Goal: Task Accomplishment & Management: Manage account settings

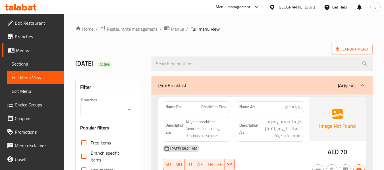
scroll to position [4765, 0]
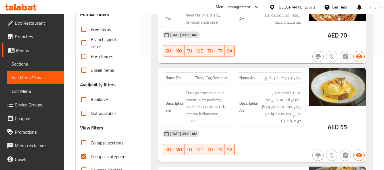
scroll to position [142, 0]
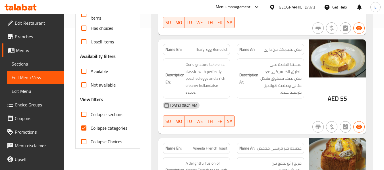
click at [86, 128] on input "Collapse categories" at bounding box center [84, 128] width 14 height 14
checkbox input "false"
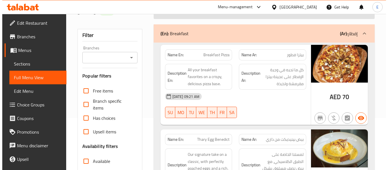
scroll to position [0, 0]
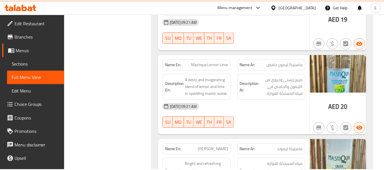
scroll to position [4691, 0]
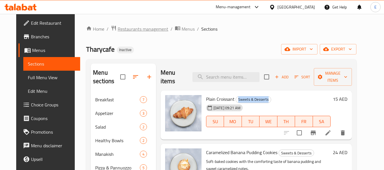
click at [137, 30] on span "Restaurants management" at bounding box center [143, 29] width 51 height 7
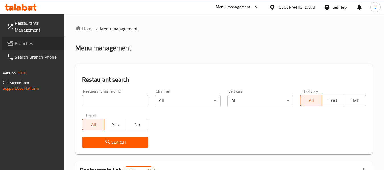
click at [23, 42] on span "Branches" at bounding box center [37, 43] width 45 height 7
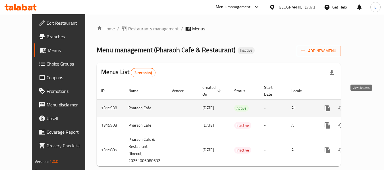
click at [365, 105] on icon "enhanced table" at bounding box center [368, 108] width 7 height 7
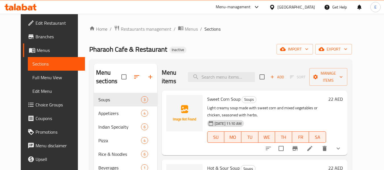
click at [218, 48] on div "Pharaoh Cafe & Restaurant Inactive import export" at bounding box center [220, 49] width 262 height 11
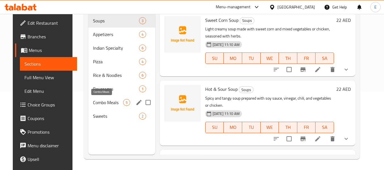
scroll to position [80, 0]
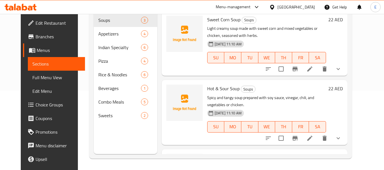
click at [38, 78] on span "Full Menu View" at bounding box center [56, 77] width 48 height 7
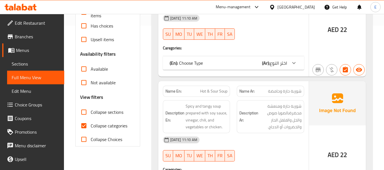
scroll to position [165, 0]
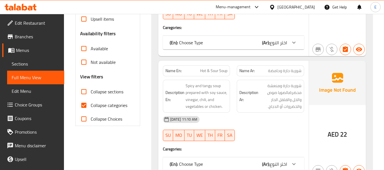
click at [76, 110] on div "Filter Branches Branches Popular filters Free items Branch specific items Has c…" at bounding box center [107, 21] width 64 height 210
click at [86, 104] on input "Collapse categories" at bounding box center [84, 106] width 14 height 14
checkbox input "false"
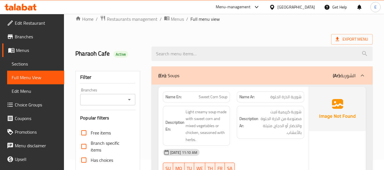
scroll to position [0, 0]
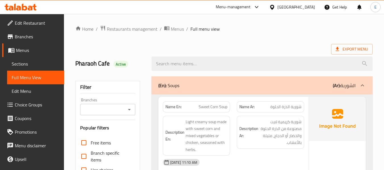
click at [354, 51] on span "Export Menu" at bounding box center [351, 49] width 32 height 7
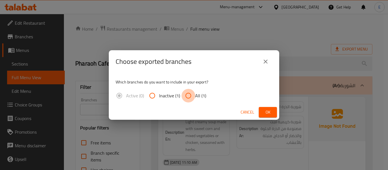
click at [188, 95] on input "All (1)" at bounding box center [189, 96] width 14 height 14
radio input "true"
click at [282, 112] on div "Choose exported branches Which branches do you want to include in your export? …" at bounding box center [194, 85] width 388 height 170
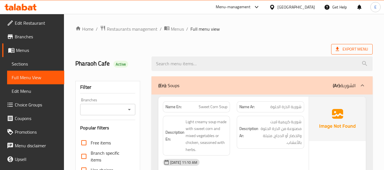
drag, startPoint x: 299, startPoint y: 41, endPoint x: 334, endPoint y: 48, distance: 35.9
click at [344, 49] on span "Export Menu" at bounding box center [351, 49] width 32 height 7
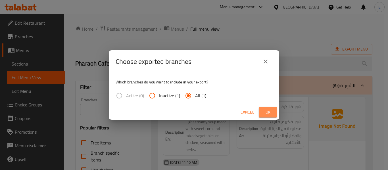
click at [267, 116] on button "Ok" at bounding box center [268, 112] width 18 height 11
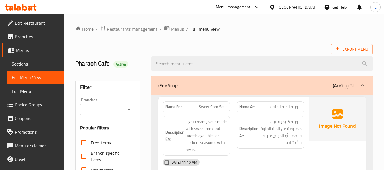
drag, startPoint x: 216, startPoint y: 45, endPoint x: 241, endPoint y: 49, distance: 25.4
click at [216, 45] on div "Export Menu" at bounding box center [223, 49] width 297 height 11
click at [251, 47] on div "Export Menu" at bounding box center [223, 49] width 297 height 11
drag, startPoint x: 68, startPoint y: 59, endPoint x: 121, endPoint y: 62, distance: 53.5
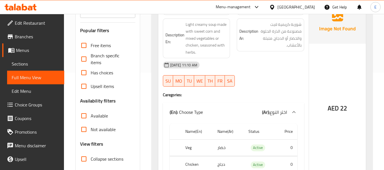
scroll to position [57, 0]
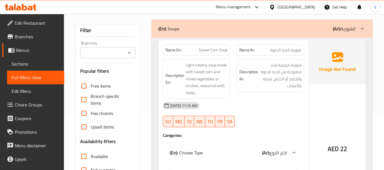
click at [333, 147] on span "AED" at bounding box center [333, 148] width 11 height 11
click at [295, 52] on span "شوربة الذرة الحلوة" at bounding box center [285, 50] width 31 height 6
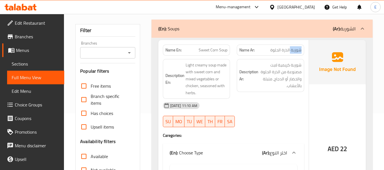
click at [295, 52] on span "شوربة الذرة الحلوة" at bounding box center [285, 50] width 31 height 6
click at [217, 53] on span "Sweet Corn Soup" at bounding box center [213, 50] width 29 height 6
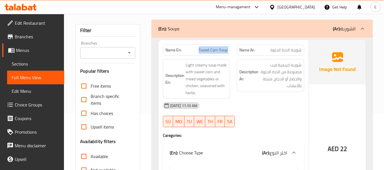
click at [217, 53] on span "Sweet Corn Soup" at bounding box center [213, 50] width 29 height 6
click at [264, 108] on div "06-10-2025 11:10 AM" at bounding box center [233, 106] width 148 height 14
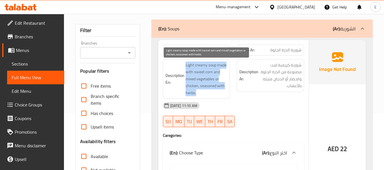
drag, startPoint x: 181, startPoint y: 63, endPoint x: 225, endPoint y: 92, distance: 52.6
click at [225, 92] on h6 "Description En: Light creamy soup made with sweet corn and mixed vegetables or …" at bounding box center [196, 79] width 62 height 35
click at [225, 92] on span "Light creamy soup made with sweet corn and mixed vegetables or chicken, seasone…" at bounding box center [206, 79] width 42 height 35
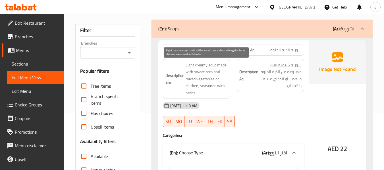
click at [225, 92] on span "Light creamy soup made with sweet corn and mixed vegetables or chicken, seasone…" at bounding box center [206, 79] width 42 height 35
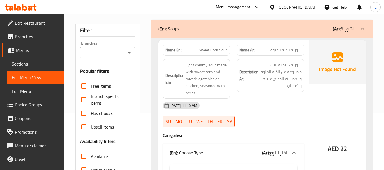
click at [213, 54] on div "Name En: Sweet Corn Soup" at bounding box center [196, 50] width 67 height 11
copy span "Sweet Corn Soup"
click at [262, 106] on div "06-10-2025 11:10 AM" at bounding box center [233, 106] width 148 height 14
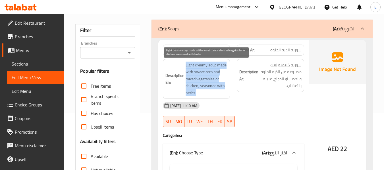
drag, startPoint x: 184, startPoint y: 64, endPoint x: 220, endPoint y: 92, distance: 45.3
click at [220, 92] on h6 "Description En: Light creamy soup made with sweet corn and mixed vegetables or …" at bounding box center [196, 79] width 62 height 35
click at [220, 92] on span "Light creamy soup made with sweet corn and mixed vegetables or chicken, seasone…" at bounding box center [206, 79] width 42 height 35
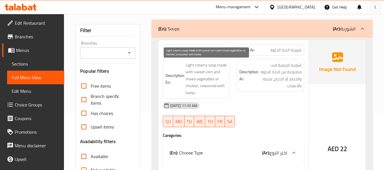
click at [220, 92] on span "Light creamy soup made with sweet corn and mixed vegetables or chicken, seasone…" at bounding box center [206, 79] width 42 height 35
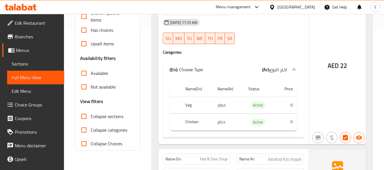
scroll to position [142, 0]
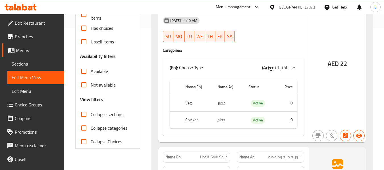
click at [223, 106] on td "خضار" at bounding box center [228, 103] width 31 height 17
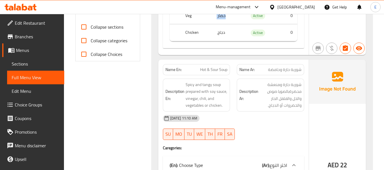
scroll to position [256, 0]
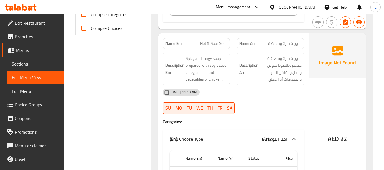
click at [281, 50] on div "Description Ar: شوربة حارة ومنعشة محضرةبالصويا صوص والخل والفلفل الحار والخضروا…" at bounding box center [270, 69] width 74 height 40
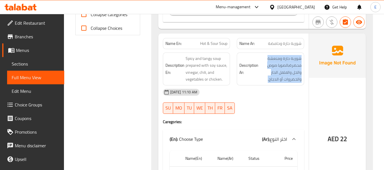
click at [281, 50] on div "Description Ar: شوربة حارة ومنعشة محضرةبالصويا صوص والخل والفلفل الحار والخضروا…" at bounding box center [270, 69] width 74 height 40
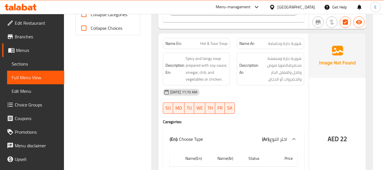
click at [281, 43] on span "شوربة حارة وحامضة" at bounding box center [285, 44] width 34 height 6
click at [220, 38] on div "Name En: Hot & Sour Soup" at bounding box center [196, 43] width 67 height 11
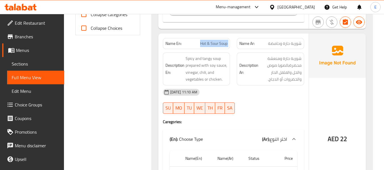
click at [220, 38] on div "Name En: Hot & Sour Soup" at bounding box center [196, 43] width 67 height 11
click at [268, 89] on div "06-10-2025 11:10 AM" at bounding box center [233, 93] width 148 height 14
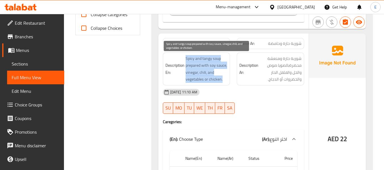
drag, startPoint x: 191, startPoint y: 58, endPoint x: 226, endPoint y: 80, distance: 40.3
click at [226, 80] on h6 "Description En: Spicy and tangy soup prepared with soy sauce, vinegar, chili, a…" at bounding box center [196, 69] width 62 height 28
click at [226, 80] on span "Spicy and tangy soup prepared with soy sauce, vinegar, chili, and vegetables or…" at bounding box center [206, 69] width 42 height 28
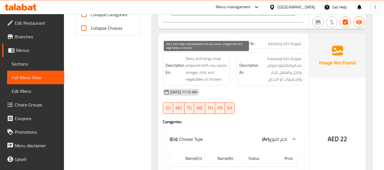
click at [226, 80] on span "Spicy and tangy soup prepared with soy sauce, vinegar, chili, and vegetables or…" at bounding box center [206, 69] width 42 height 28
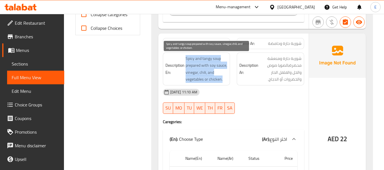
click at [226, 80] on span "Spicy and tangy soup prepared with soy sauce, vinegar, chili, and vegetables or…" at bounding box center [206, 69] width 42 height 28
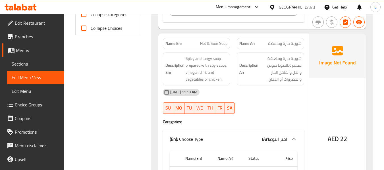
click at [280, 94] on div "06-10-2025 11:10 AM" at bounding box center [233, 93] width 148 height 14
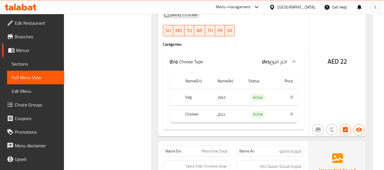
scroll to position [341, 0]
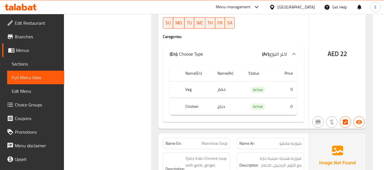
click at [226, 89] on td "خضار" at bounding box center [228, 89] width 31 height 17
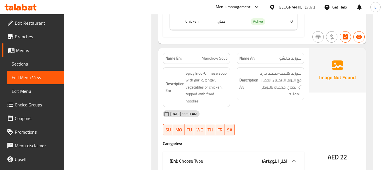
scroll to position [455, 0]
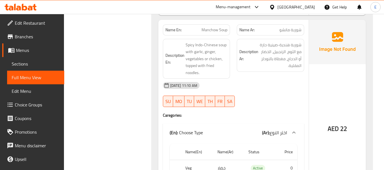
click at [298, 32] on span "شوربة مانشو" at bounding box center [290, 30] width 22 height 6
click at [214, 26] on div "Name En: Manchow Soup" at bounding box center [196, 29] width 67 height 11
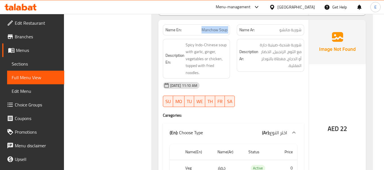
click at [214, 26] on div "Name En: Manchow Soup" at bounding box center [196, 29] width 67 height 11
click at [263, 80] on div "06-10-2025 11:10 AM" at bounding box center [233, 86] width 148 height 14
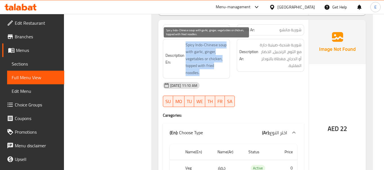
drag, startPoint x: 182, startPoint y: 42, endPoint x: 218, endPoint y: 71, distance: 45.7
click at [218, 71] on h6 "Description En: Spicy Indo-Chinese soup with garlic, ginger, vegetables or chic…" at bounding box center [196, 58] width 62 height 35
click at [218, 71] on span "Spicy Indo-Chinese soup with garlic, ginger, vegetables or chicken, topped with…" at bounding box center [206, 58] width 42 height 35
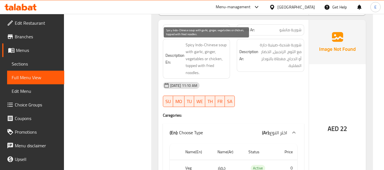
click at [218, 71] on span "Spicy Indo-Chinese soup with garlic, ginger, vegetables or chicken, topped with…" at bounding box center [206, 58] width 42 height 35
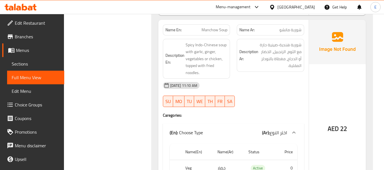
click at [272, 87] on div "06-10-2025 11:10 AM" at bounding box center [233, 86] width 148 height 14
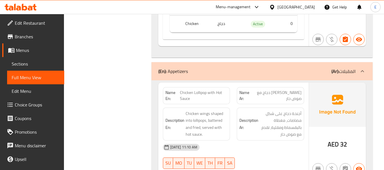
scroll to position [625, 0]
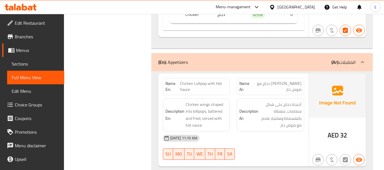
click at [273, 62] on div "(En): Appetizers (Ar): المقبلات" at bounding box center [256, 62] width 197 height 7
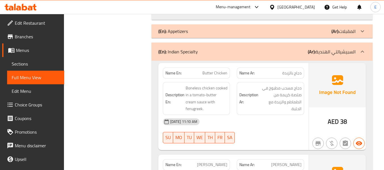
scroll to position [682, 0]
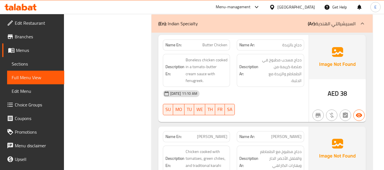
click at [338, 93] on span "AED" at bounding box center [333, 93] width 11 height 11
click at [215, 41] on div "Name En: Butter Chicken" at bounding box center [196, 44] width 67 height 11
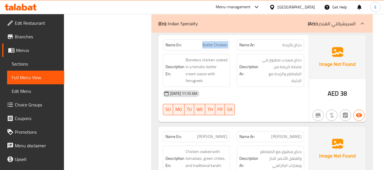
click at [215, 41] on div "Name En: Butter Chicken" at bounding box center [196, 44] width 67 height 11
click at [297, 42] on span "دجاج بالزبدة" at bounding box center [291, 45] width 19 height 6
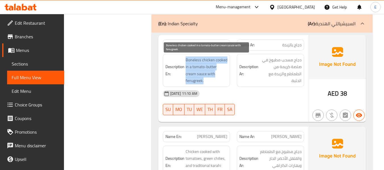
drag, startPoint x: 181, startPoint y: 58, endPoint x: 215, endPoint y: 80, distance: 41.1
click at [215, 80] on h6 "Description En: Boneless chicken cooked in a tomato-butter cream sauce with fen…" at bounding box center [196, 71] width 62 height 28
click at [215, 80] on span "Boneless chicken cooked in a tomato-butter cream sauce with fenugreek." at bounding box center [206, 71] width 42 height 28
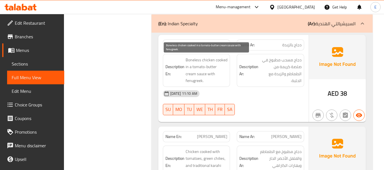
click at [215, 80] on span "Boneless chicken cooked in a tomato-butter cream sauce with fenugreek." at bounding box center [206, 71] width 42 height 28
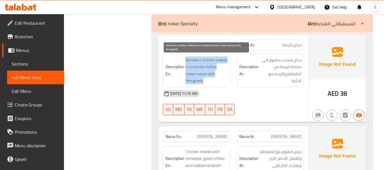
click at [215, 80] on span "Boneless chicken cooked in a tomato-butter cream sauce with fenugreek." at bounding box center [206, 71] width 42 height 28
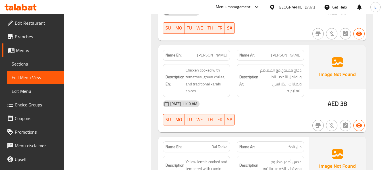
scroll to position [767, 0]
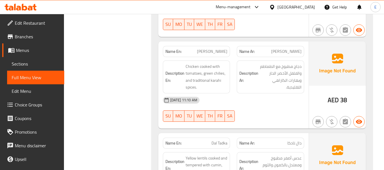
click at [212, 49] on span "Murgh Karahi" at bounding box center [212, 52] width 30 height 6
click at [298, 55] on div "Name Ar: مورغ كاراهي" at bounding box center [270, 51] width 67 height 11
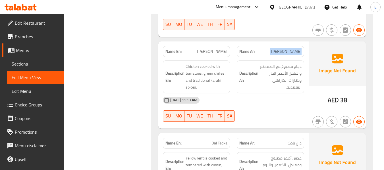
click at [298, 55] on div "Name Ar: مورغ كاراهي" at bounding box center [270, 51] width 67 height 11
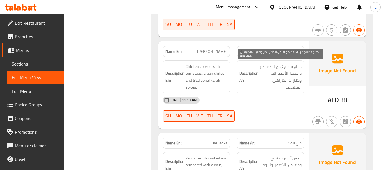
click at [295, 90] on span "دجاج مطبوخ مع الطماطم والفلفل الأخضر الحار وبهارات الكاراهي التقليدية." at bounding box center [280, 77] width 42 height 28
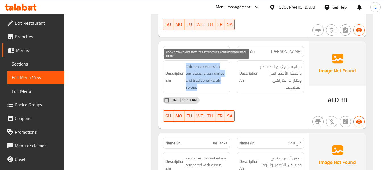
drag, startPoint x: 183, startPoint y: 63, endPoint x: 221, endPoint y: 87, distance: 45.4
click at [221, 87] on h6 "Description En: Chicken cooked with tomatoes, green chilies, and traditional ka…" at bounding box center [196, 77] width 62 height 28
click at [221, 87] on span "Chicken cooked with tomatoes, green chilies, and traditional karahi spices." at bounding box center [206, 77] width 42 height 28
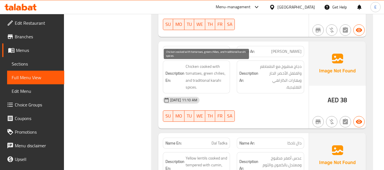
click at [221, 87] on span "Chicken cooked with tomatoes, green chilies, and traditional karahi spices." at bounding box center [206, 77] width 42 height 28
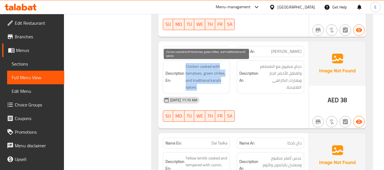
click at [221, 87] on span "Chicken cooked with tomatoes, green chilies, and traditional karahi spices." at bounding box center [206, 77] width 42 height 28
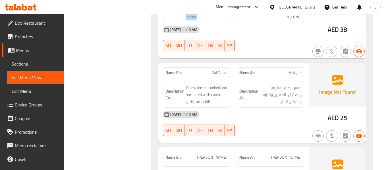
scroll to position [881, 0]
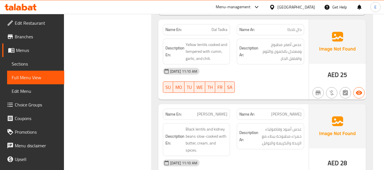
click at [292, 32] on span "دال تادكا" at bounding box center [294, 30] width 14 height 6
click at [218, 29] on span "Dal Tadka" at bounding box center [219, 30] width 16 height 6
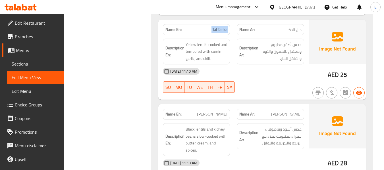
click at [218, 29] on span "Dal Tadka" at bounding box center [219, 30] width 16 height 6
click at [270, 66] on div "06-10-2025 11:10 AM" at bounding box center [233, 71] width 148 height 14
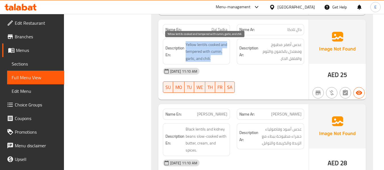
drag, startPoint x: 181, startPoint y: 39, endPoint x: 222, endPoint y: 59, distance: 45.1
click at [222, 59] on div "Description En: Yellow lentils cooked and tempered with cumin, garlic, and chil…" at bounding box center [196, 52] width 67 height 26
click at [222, 59] on span "Yellow lentils cooked and tempered with cumin, garlic, and chili." at bounding box center [206, 51] width 42 height 21
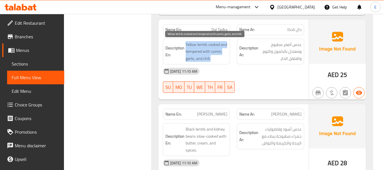
click at [222, 59] on span "Yellow lentils cooked and tempered with cumin, garlic, and chili." at bounding box center [206, 51] width 42 height 21
click at [198, 51] on span "Yellow lentils cooked and tempered with cumin, garlic, and chili." at bounding box center [206, 51] width 42 height 21
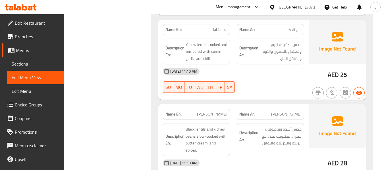
click at [178, 51] on strong "Description En:" at bounding box center [174, 52] width 19 height 14
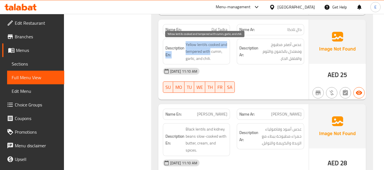
drag, startPoint x: 184, startPoint y: 51, endPoint x: 209, endPoint y: 50, distance: 25.3
click at [209, 50] on h6 "Description En: Yellow lentils cooked and tempered with cumin, garlic, and chil…" at bounding box center [196, 51] width 62 height 21
click at [210, 50] on span "Yellow lentils cooked and tempered with cumin, garlic, and chili." at bounding box center [206, 51] width 42 height 21
drag, startPoint x: 209, startPoint y: 51, endPoint x: 185, endPoint y: 54, distance: 24.0
click at [185, 54] on span "Yellow lentils cooked and tempered with cumin, garlic, and chili." at bounding box center [206, 51] width 42 height 21
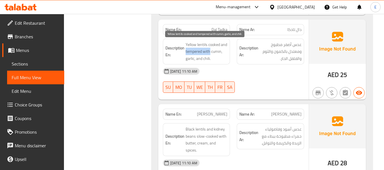
copy span "tempered with"
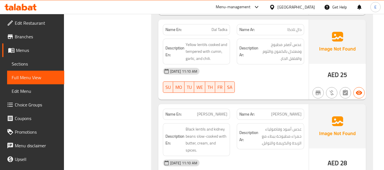
click at [283, 87] on div "06-10-2025 11:10 AM SU MO TU WE TH FR SA" at bounding box center [233, 80] width 148 height 32
click at [291, 43] on span "عدس أصفر مطبوخ ومعتدل بالكمون والثوم والفلفل الحار." at bounding box center [280, 51] width 42 height 21
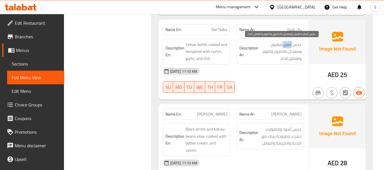
click at [291, 43] on span "عدس أصفر مطبوخ ومعتدل بالكمون والثوم والفلفل الحار." at bounding box center [280, 51] width 42 height 21
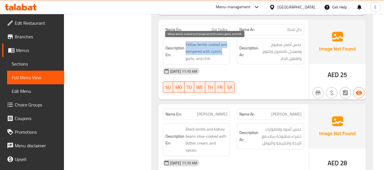
drag, startPoint x: 194, startPoint y: 40, endPoint x: 226, endPoint y: 55, distance: 35.2
click at [226, 55] on div "Description En: Yellow lentils cooked and tempered with cumin, garlic, and chil…" at bounding box center [196, 52] width 67 height 26
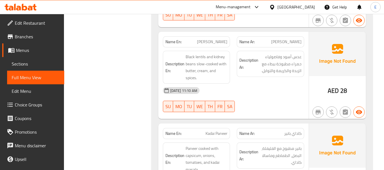
scroll to position [966, 0]
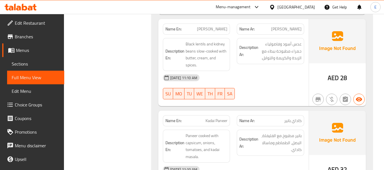
click at [299, 24] on div "Name Ar: دال ماخاني" at bounding box center [270, 29] width 67 height 11
click at [228, 32] on div "Name En: Dal Makhni" at bounding box center [196, 29] width 67 height 11
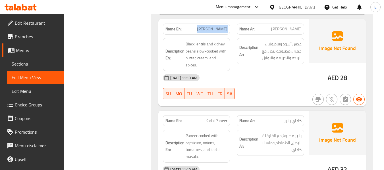
click at [228, 32] on div "Name En: Dal Makhni" at bounding box center [196, 29] width 67 height 11
click at [264, 68] on div "Description Ar: عدس أسود وفاصولياء حمراء مطبوخة ببطء مع الزبدة والكريمة والتواب…" at bounding box center [270, 55] width 74 height 40
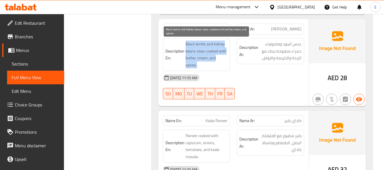
drag, startPoint x: 192, startPoint y: 44, endPoint x: 223, endPoint y: 63, distance: 36.8
click at [223, 63] on h6 "Description En: Black lentils and kidney beans slow-cooked with butter, cream, …" at bounding box center [196, 55] width 62 height 28
click at [223, 63] on span "Black lentils and kidney beans slow-cooked with butter, cream, and spices." at bounding box center [206, 55] width 42 height 28
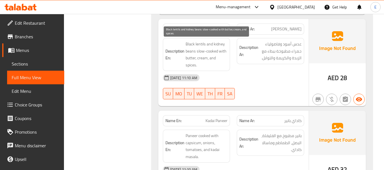
click at [223, 63] on span "Black lentils and kidney beans slow-cooked with butter, cream, and spices." at bounding box center [206, 55] width 42 height 28
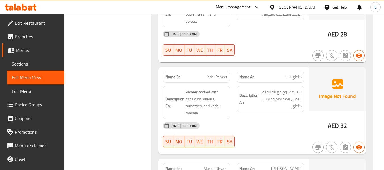
scroll to position [1051, 0]
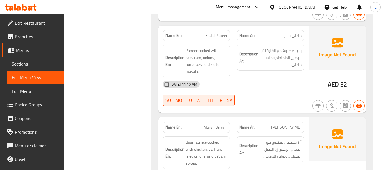
click at [293, 35] on span "كاداي بانير" at bounding box center [292, 36] width 17 height 6
click at [216, 38] on span "Kadai Paneer" at bounding box center [216, 36] width 22 height 6
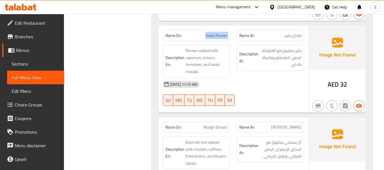
click at [216, 38] on span "Kadai Paneer" at bounding box center [216, 36] width 22 height 6
click at [270, 84] on div "06-10-2025 11:10 AM" at bounding box center [233, 85] width 148 height 14
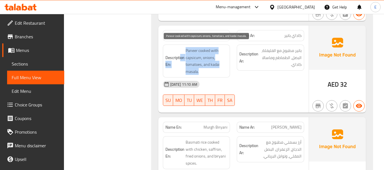
drag, startPoint x: 181, startPoint y: 50, endPoint x: 226, endPoint y: 69, distance: 49.3
click at [226, 69] on h6 "Description En: Paneer cooked with capsicum, onions, tomatoes, and kadai masala." at bounding box center [196, 61] width 62 height 28
click at [226, 69] on span "Paneer cooked with capsicum, onions, tomatoes, and kadai masala." at bounding box center [206, 61] width 42 height 28
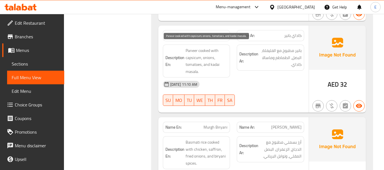
click at [226, 69] on span "Paneer cooked with capsicum, onions, tomatoes, and kadai masala." at bounding box center [206, 61] width 42 height 28
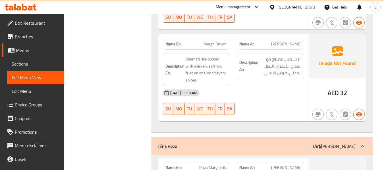
scroll to position [1136, 0]
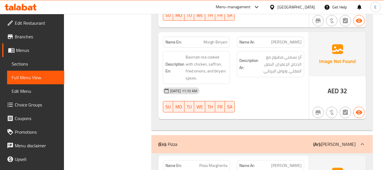
click at [298, 46] on div "Name Ar: مورغ برياني" at bounding box center [270, 42] width 67 height 11
click at [208, 42] on span "Murgh Biryani" at bounding box center [215, 42] width 24 height 6
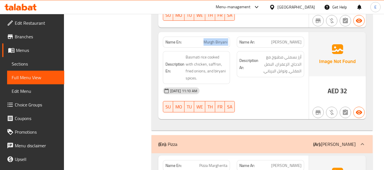
click at [208, 42] on span "Murgh Biryani" at bounding box center [215, 42] width 24 height 6
click at [267, 92] on div "06-10-2025 11:10 AM" at bounding box center [233, 91] width 148 height 14
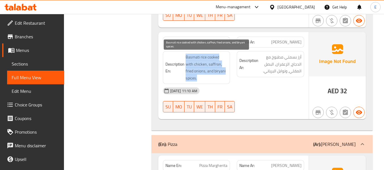
drag, startPoint x: 184, startPoint y: 55, endPoint x: 223, endPoint y: 76, distance: 44.4
click at [223, 76] on h6 "Description En: Basmati rice cooked with chicken, saffron, fried onions, and bi…" at bounding box center [196, 68] width 62 height 28
click at [223, 76] on span "Basmati rice cooked with chicken, saffron, fried onions, and biryani spices." at bounding box center [206, 68] width 42 height 28
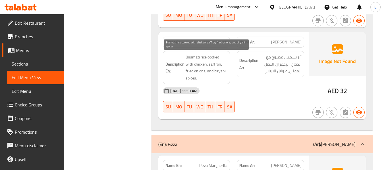
click at [223, 76] on span "Basmati rice cooked with chicken, saffron, fried onions, and biryani spices." at bounding box center [206, 68] width 42 height 28
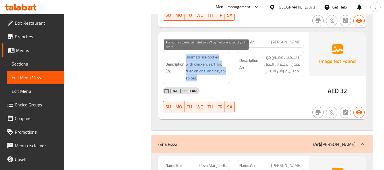
click at [223, 76] on span "Basmati rice cooked with chicken, saffron, fried onions, and biryani spices." at bounding box center [206, 68] width 42 height 28
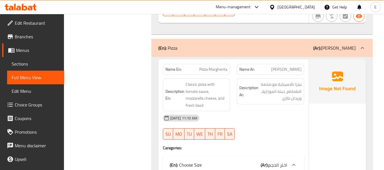
scroll to position [1250, 0]
